Goal: Task Accomplishment & Management: Complete application form

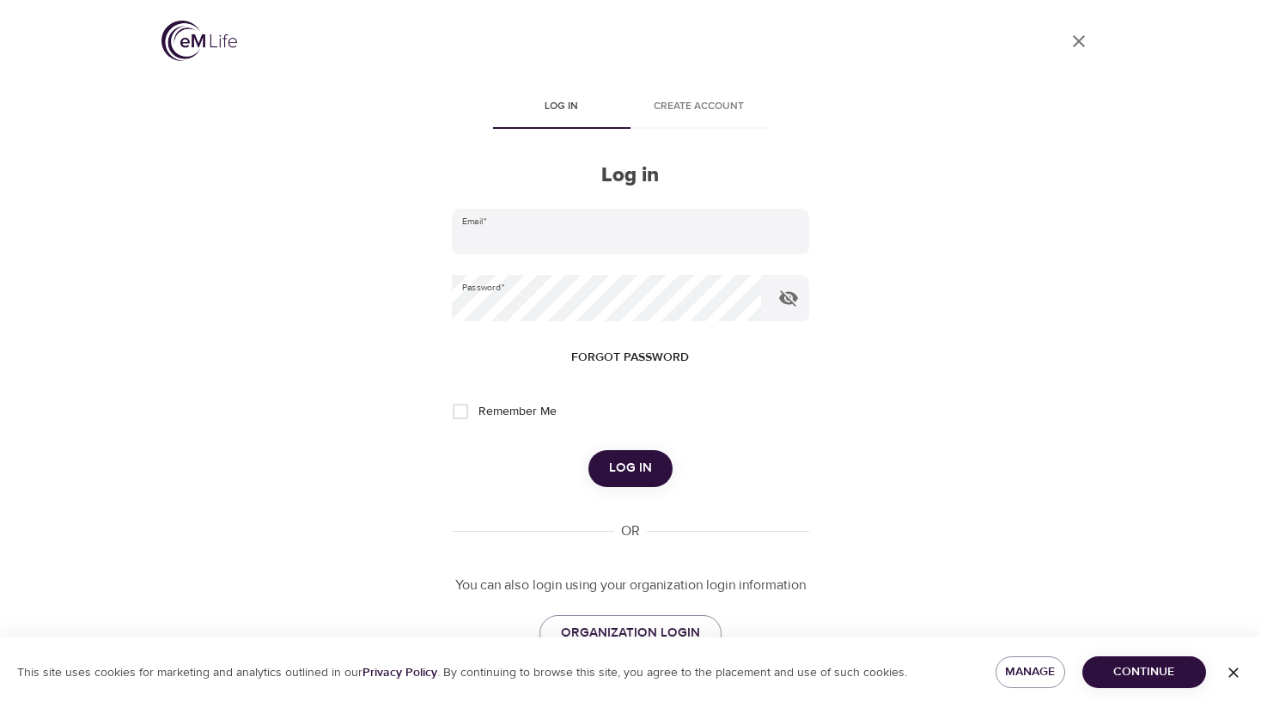
type input "[PERSON_NAME][EMAIL_ADDRESS][PERSON_NAME][DOMAIN_NAME]"
click at [645, 478] on button "Log in" at bounding box center [630, 468] width 84 height 36
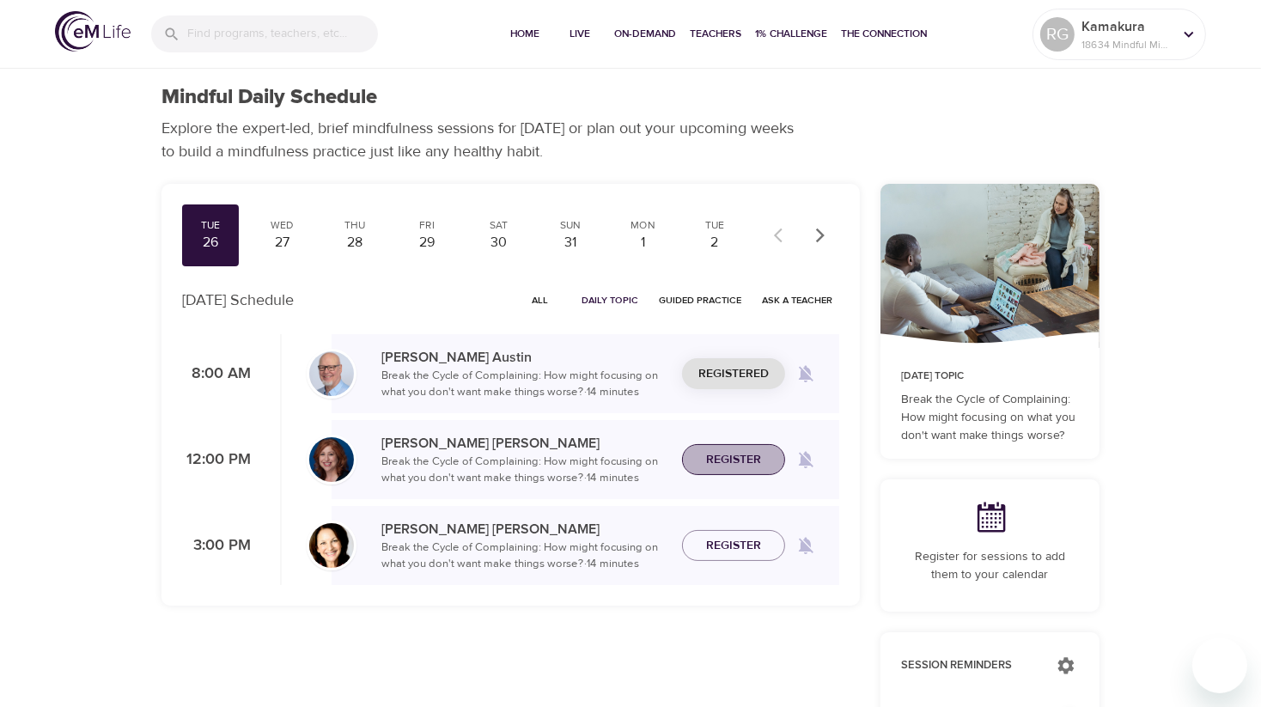
click at [724, 454] on span "Register" at bounding box center [733, 459] width 55 height 21
